Goal: Check status: Check status

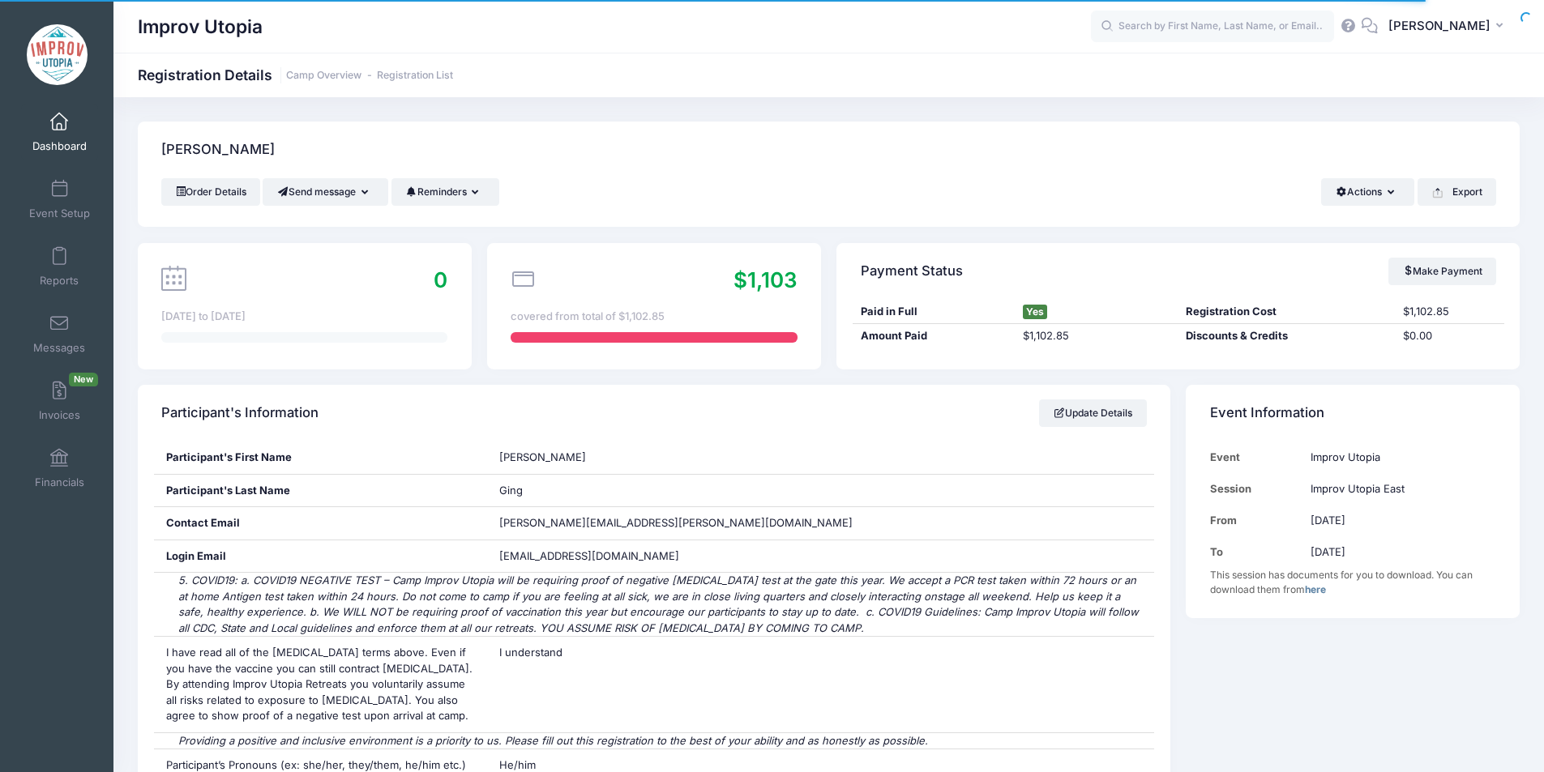
click at [59, 123] on span at bounding box center [59, 122] width 0 height 18
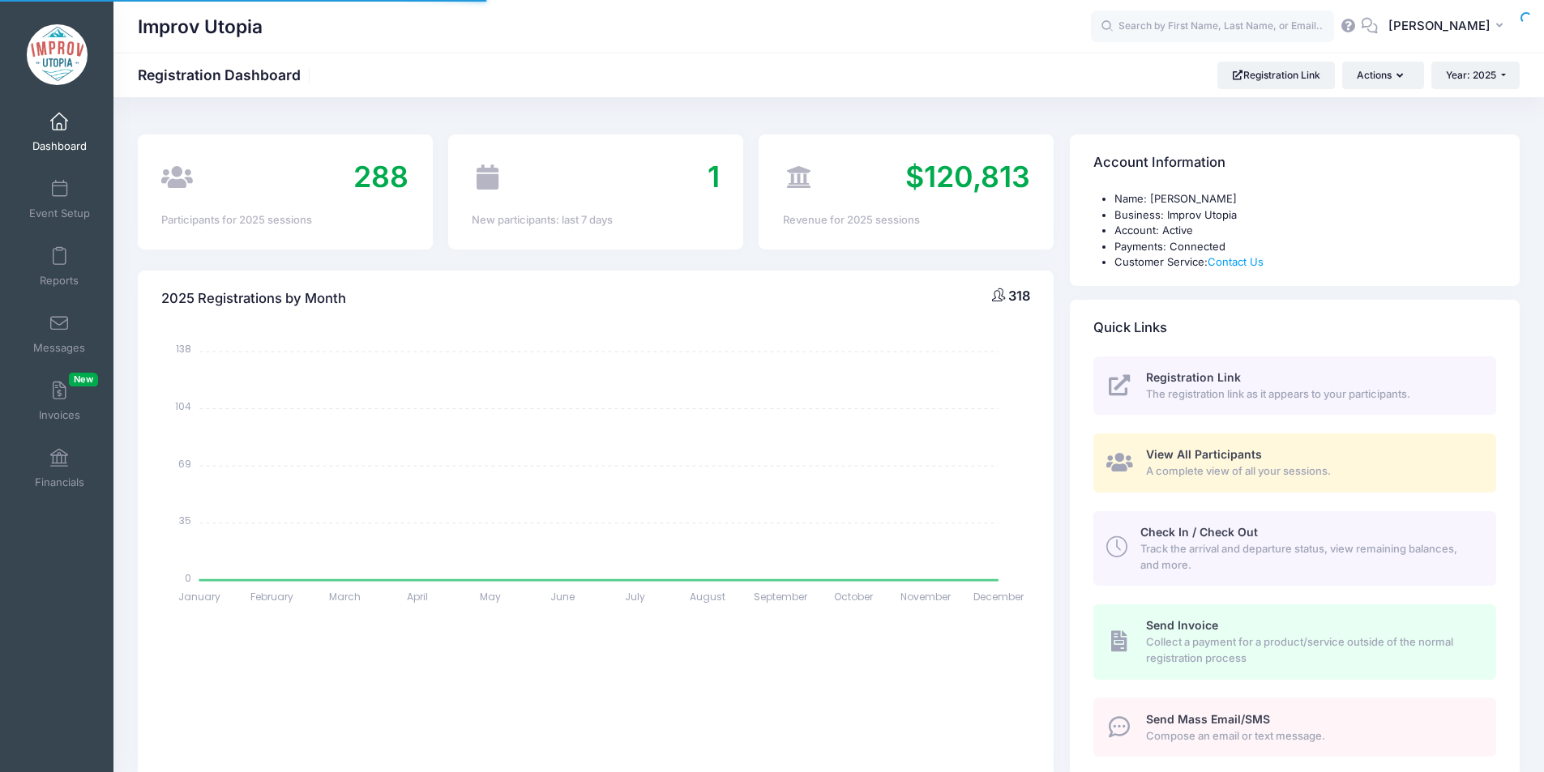
select select
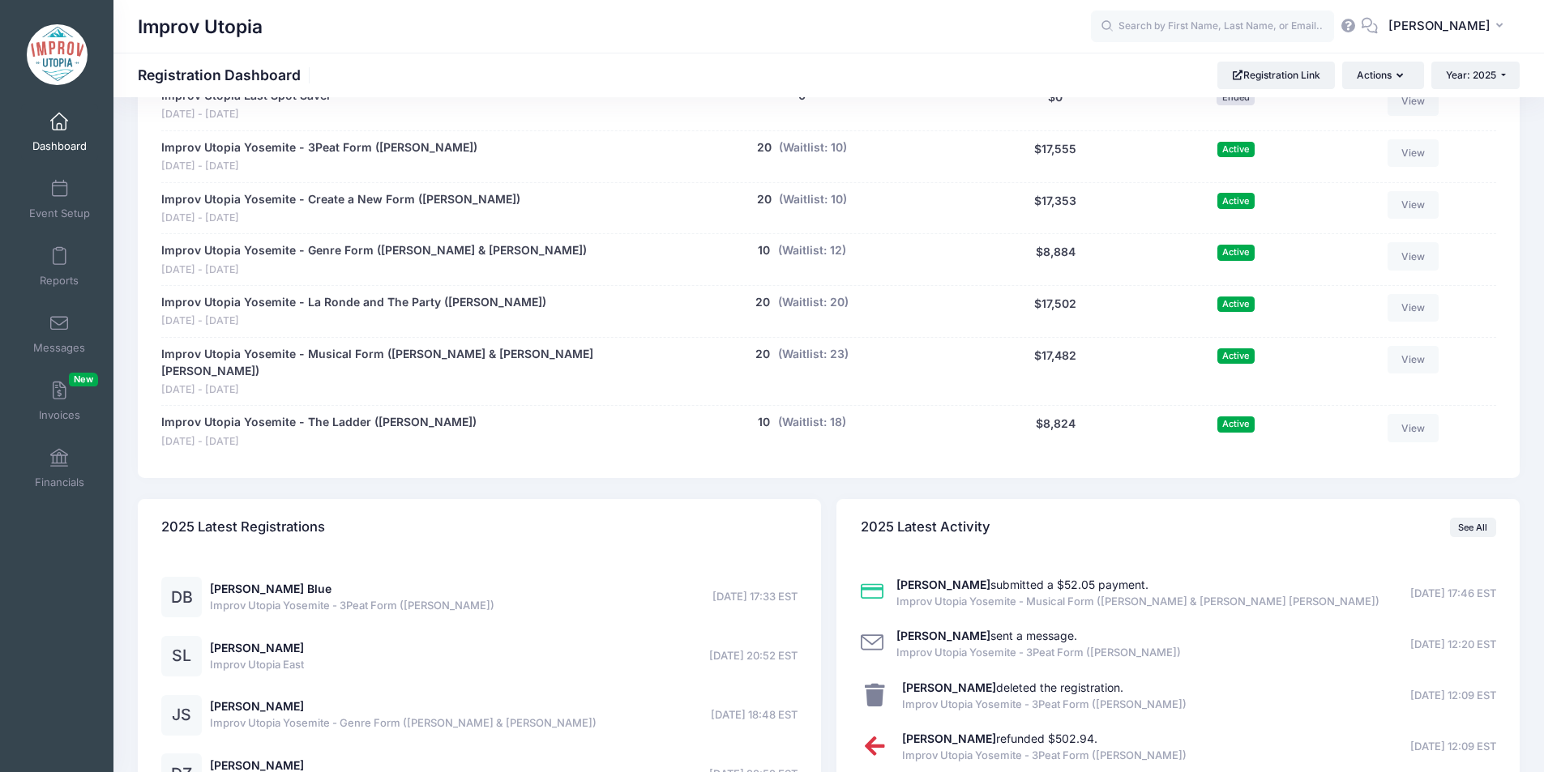
scroll to position [1088, 0]
